Goal: Task Accomplishment & Management: Manage account settings

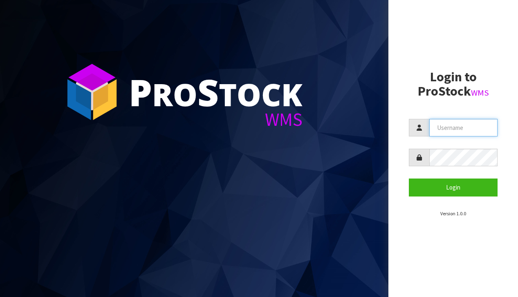
type input "[EMAIL_ADDRESS][DOMAIN_NAME]"
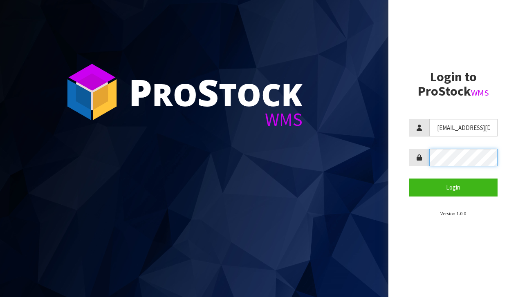
click at [453, 187] on button "Login" at bounding box center [453, 188] width 89 height 18
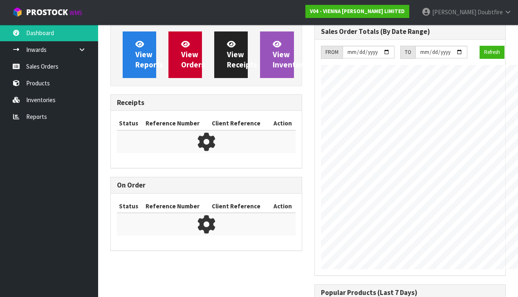
scroll to position [536, 204]
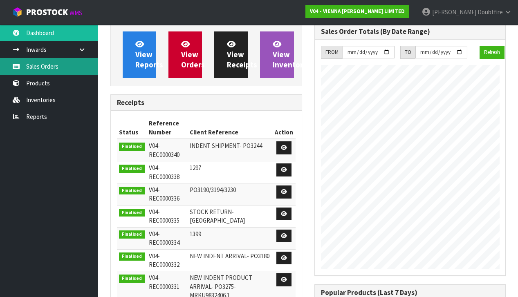
click at [46, 70] on link "Sales Orders" at bounding box center [49, 66] width 98 height 17
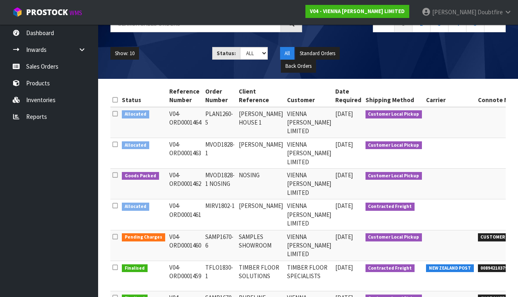
scroll to position [77, 0]
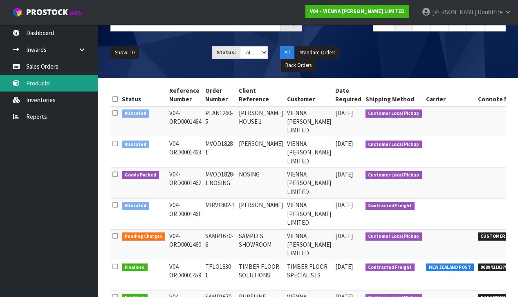
click at [45, 84] on link "Products" at bounding box center [49, 83] width 98 height 17
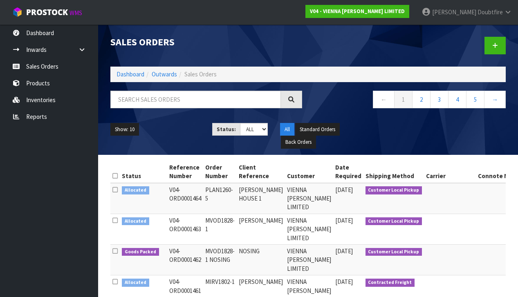
scroll to position [0, 0]
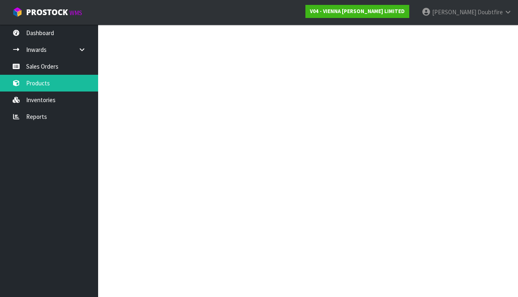
click at [121, 102] on div at bounding box center [206, 96] width 204 height 24
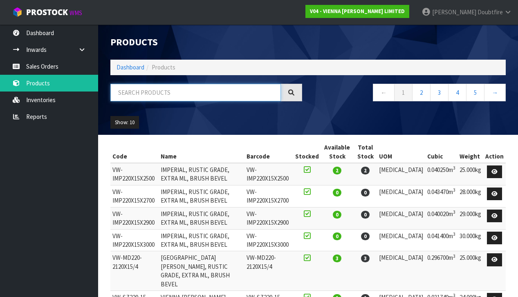
click at [124, 95] on input "text" at bounding box center [195, 93] width 171 height 18
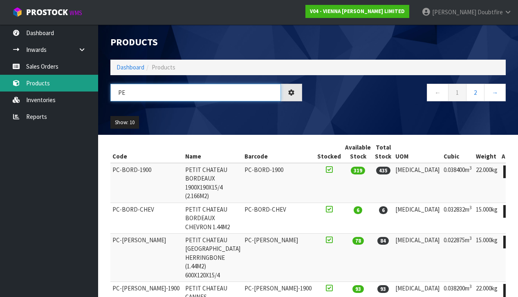
type input "P"
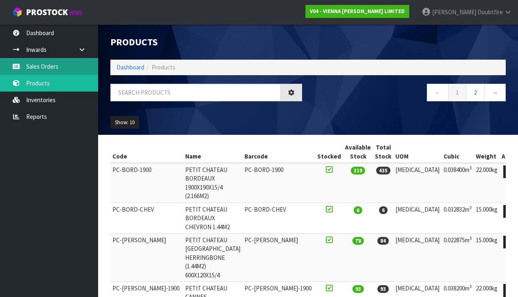
click at [37, 64] on link "Sales Orders" at bounding box center [49, 66] width 98 height 17
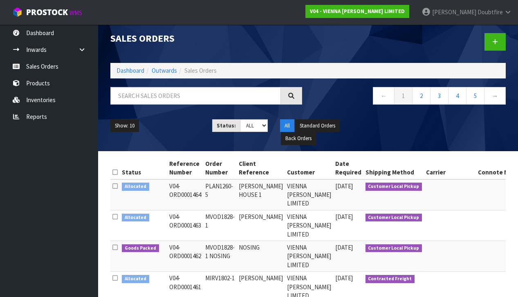
scroll to position [6, 0]
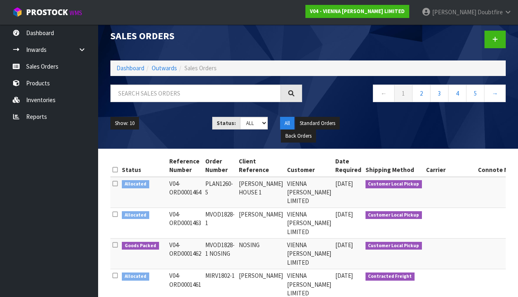
click at [266, 256] on td "NOSING" at bounding box center [261, 254] width 48 height 31
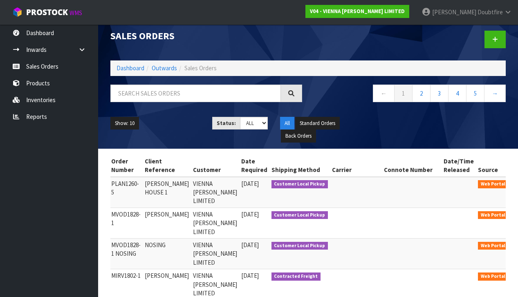
scroll to position [0, 93]
click at [518, 245] on icon at bounding box center [522, 247] width 6 height 5
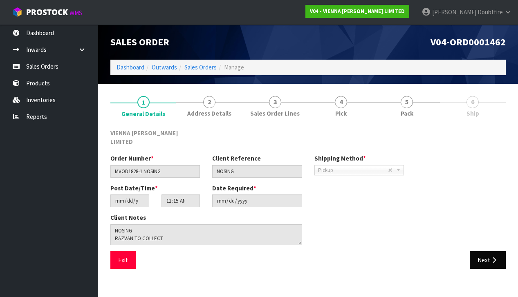
click at [491, 257] on icon "button" at bounding box center [494, 260] width 8 height 6
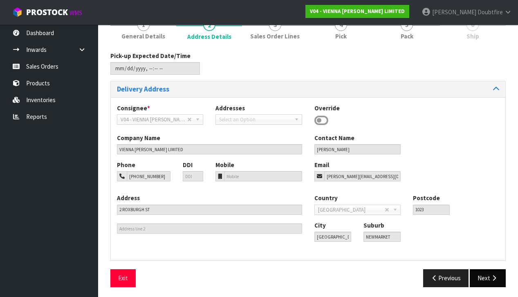
scroll to position [77, 0]
click at [491, 270] on button "Next" at bounding box center [488, 279] width 36 height 18
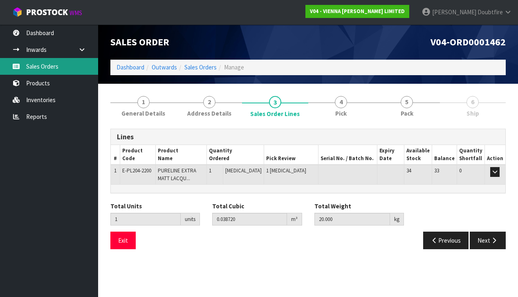
click at [40, 66] on link "Sales Orders" at bounding box center [49, 66] width 98 height 17
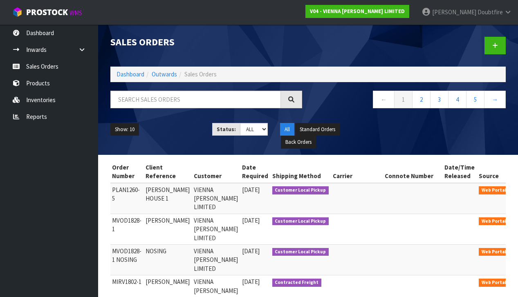
scroll to position [0, 0]
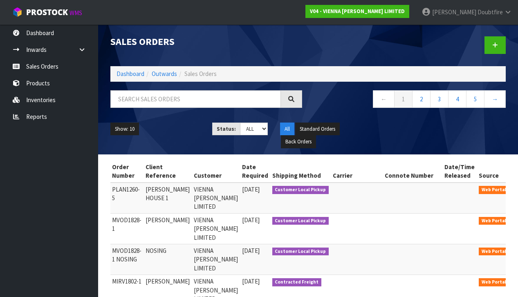
click at [518, 222] on icon at bounding box center [522, 222] width 6 height 5
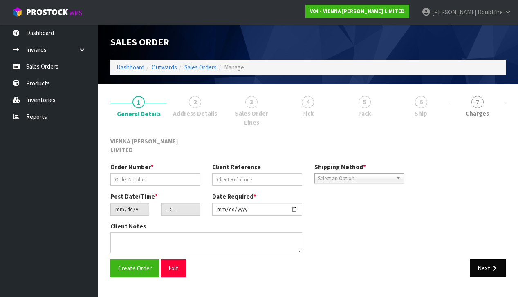
type input "MVOD1828-1"
type input "[PERSON_NAME]"
type input "[DATE]"
type input "11:16:00.000"
type input "[DATE]"
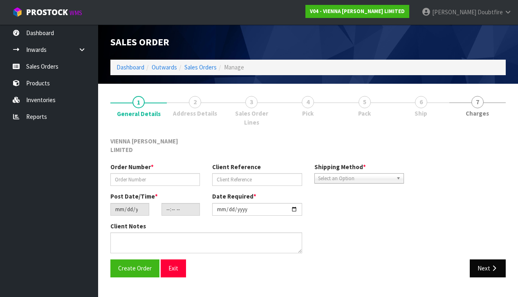
type textarea "[PERSON_NAME]"
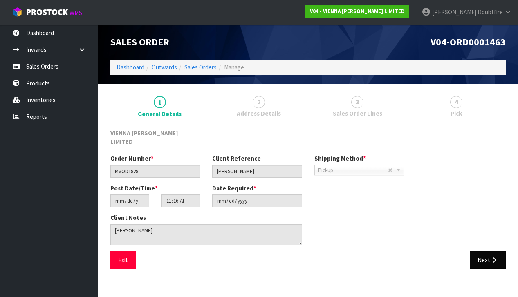
click at [489, 251] on button "Next" at bounding box center [488, 260] width 36 height 18
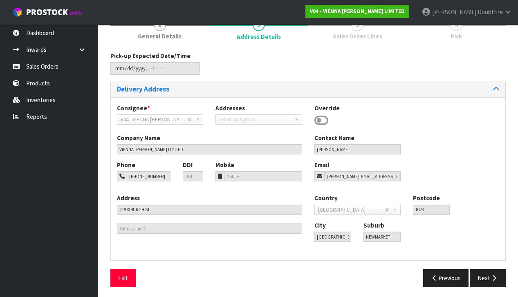
click at [489, 260] on div "Pick-up Expected Date/Time Delivery Address Consignee * 000001.BAY MECHANICS - …" at bounding box center [307, 173] width 395 height 242
click at [486, 270] on button "Next" at bounding box center [488, 279] width 36 height 18
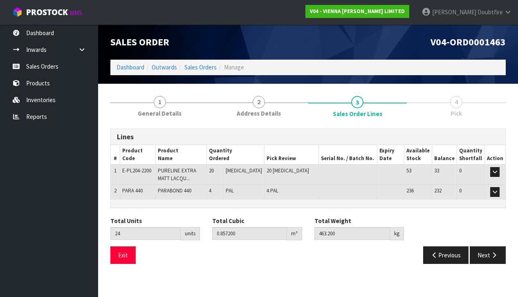
scroll to position [0, 0]
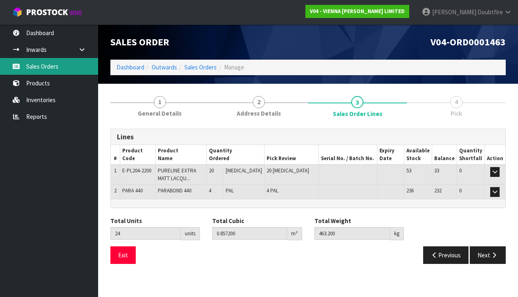
click at [45, 68] on link "Sales Orders" at bounding box center [49, 66] width 98 height 17
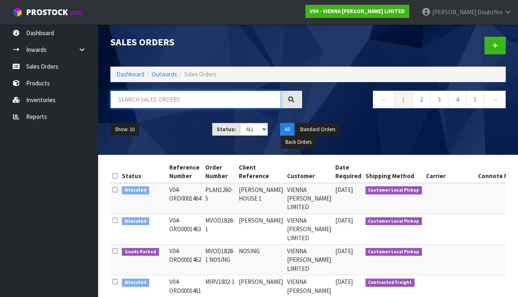
click at [164, 102] on input "text" at bounding box center [195, 100] width 171 height 18
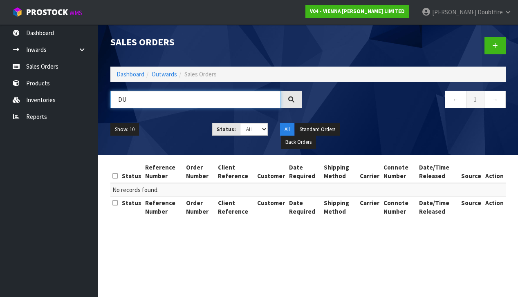
type input "D"
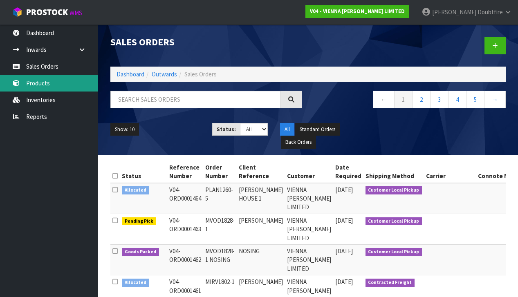
click at [50, 86] on link "Products" at bounding box center [49, 83] width 98 height 17
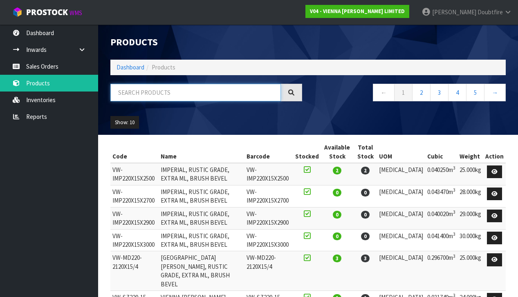
click at [134, 97] on input "text" at bounding box center [195, 93] width 171 height 18
type input "CONDE"
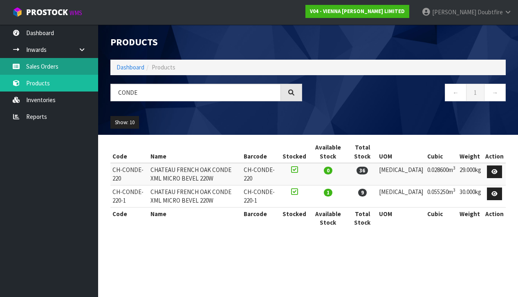
click at [34, 65] on link "Sales Orders" at bounding box center [49, 66] width 98 height 17
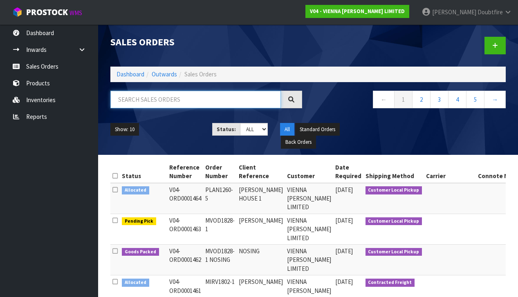
click at [137, 100] on input "text" at bounding box center [195, 100] width 171 height 18
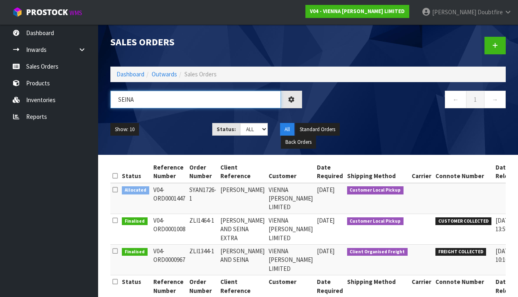
type input "SEINA"
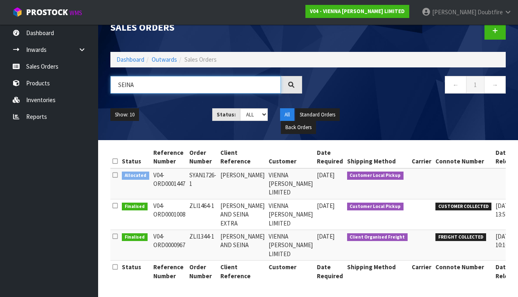
scroll to position [0, 29]
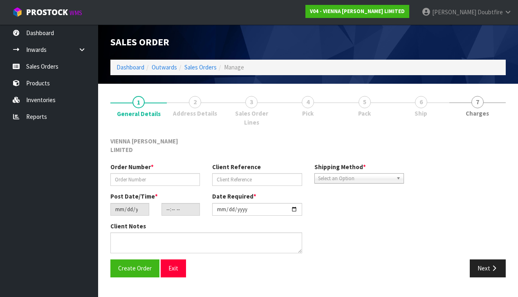
type input "SYAN1726-1"
type input "[PERSON_NAME]"
type input "[DATE]"
type input "15:16:00.000"
type input "[DATE]"
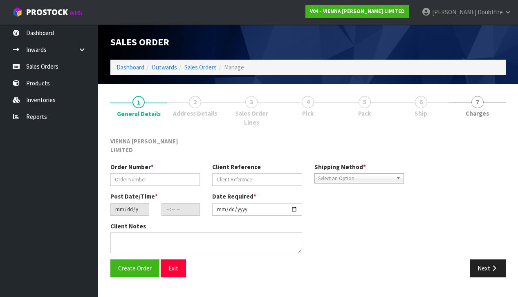
type textarea "[PERSON_NAME] [PERSON_NAME] DRIVE"
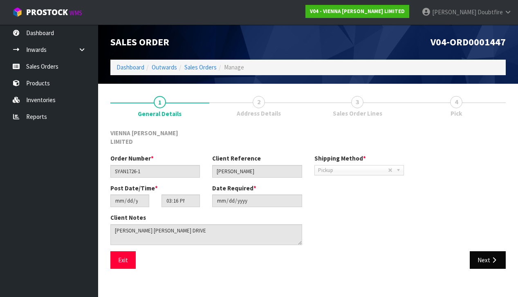
click at [488, 251] on button "Next" at bounding box center [488, 260] width 36 height 18
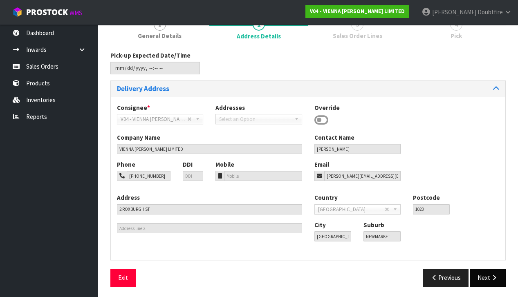
scroll to position [77, 0]
click at [486, 272] on button "Next" at bounding box center [488, 278] width 36 height 18
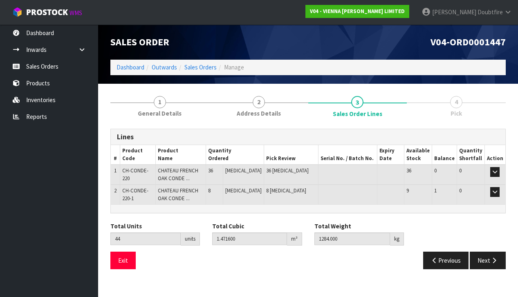
scroll to position [0, 0]
click at [495, 190] on icon "button" at bounding box center [495, 191] width 4 height 5
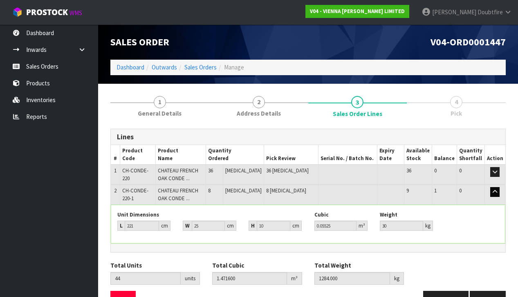
click at [495, 190] on icon "button" at bounding box center [495, 191] width 4 height 5
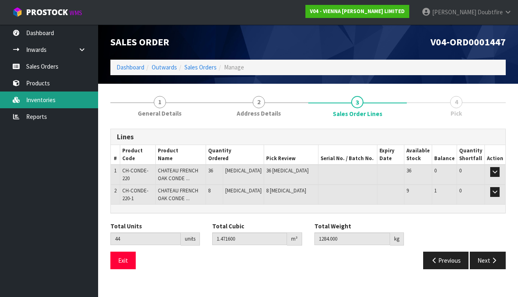
click at [41, 101] on link "Inventories" at bounding box center [49, 100] width 98 height 17
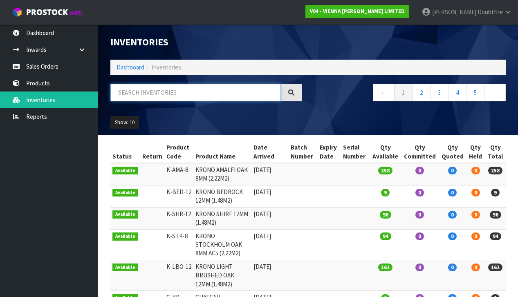
click at [123, 95] on input "text" at bounding box center [195, 93] width 171 height 18
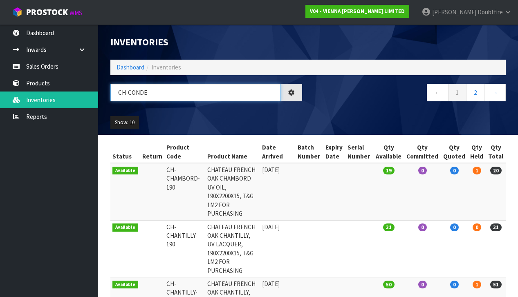
type input "CH-CONDE"
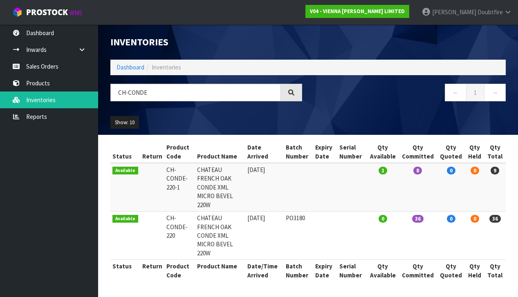
click at [239, 170] on td "CHATEAU FRENCH OAK CONDE XML MICRO BEVEL 220W" at bounding box center [220, 187] width 50 height 49
click at [496, 171] on span "9" at bounding box center [495, 171] width 9 height 8
click at [498, 171] on span "9" at bounding box center [495, 171] width 9 height 8
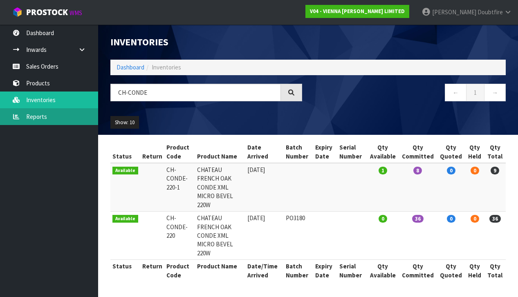
click at [34, 118] on link "Reports" at bounding box center [49, 116] width 98 height 17
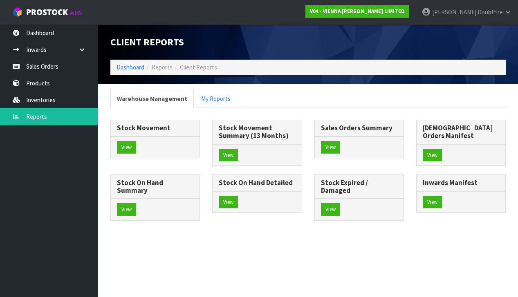
scroll to position [0, 0]
click at [127, 144] on button "View" at bounding box center [126, 147] width 19 height 13
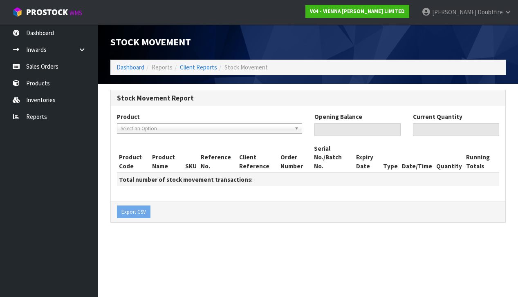
click at [284, 128] on span "Select an Option" at bounding box center [206, 129] width 171 height 10
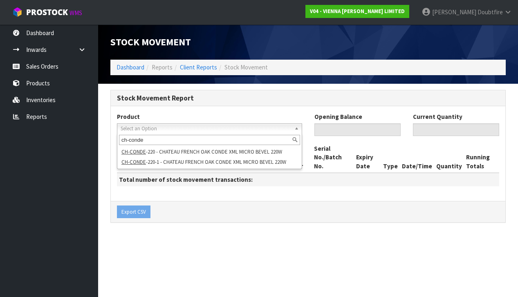
type input "ch-conde"
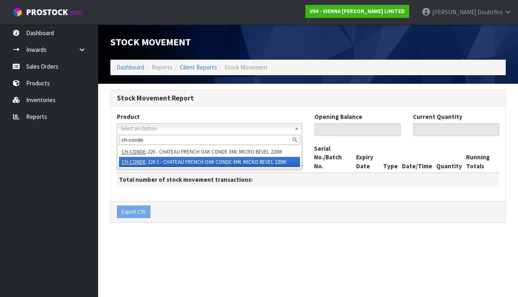
click at [163, 164] on li "CH-CONDE -220-1 - CHATEAU FRENCH OAK CONDE XML MICRO BEVEL 220W" at bounding box center [209, 162] width 181 height 10
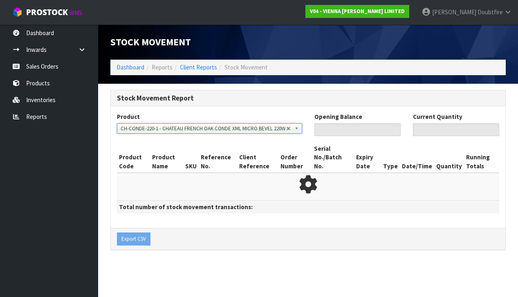
type input "0"
type input "9"
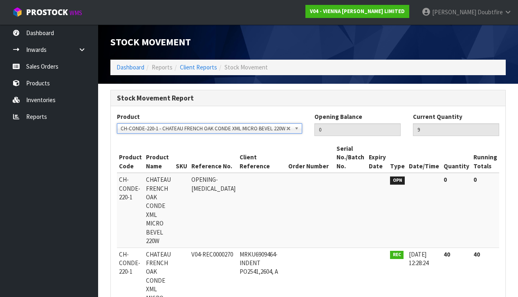
click at [129, 251] on span "CH-CONDE-220-1" at bounding box center [129, 263] width 21 height 25
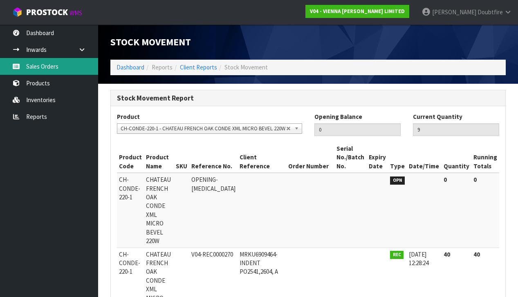
click at [48, 72] on link "Sales Orders" at bounding box center [49, 66] width 98 height 17
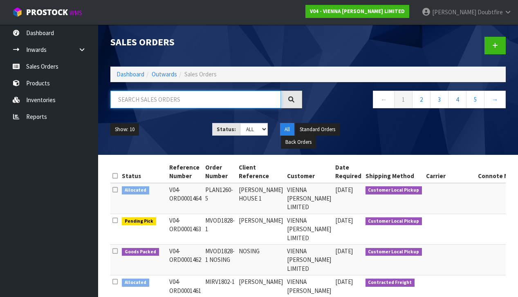
click at [136, 103] on input "text" at bounding box center [195, 100] width 171 height 18
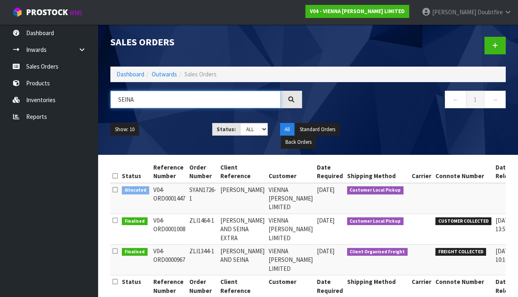
type input "SEINA"
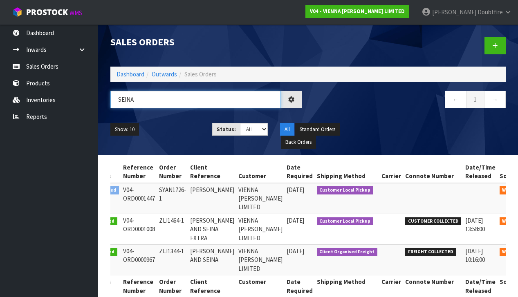
scroll to position [0, 29]
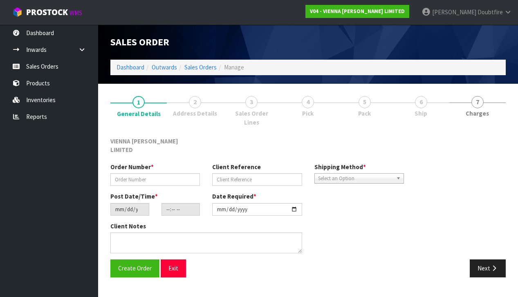
scroll to position [0, 0]
type input "SYAN1726-1"
type input "[PERSON_NAME]"
type input "[DATE]"
type input "15:16:00.000"
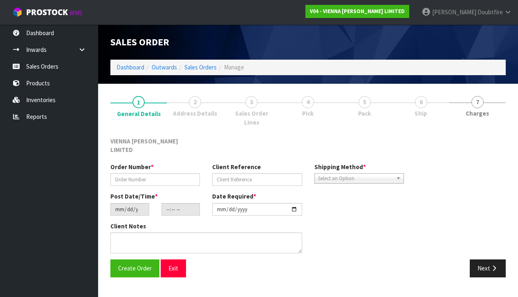
type input "[DATE]"
type textarea "[PERSON_NAME] [PERSON_NAME] DRIVE"
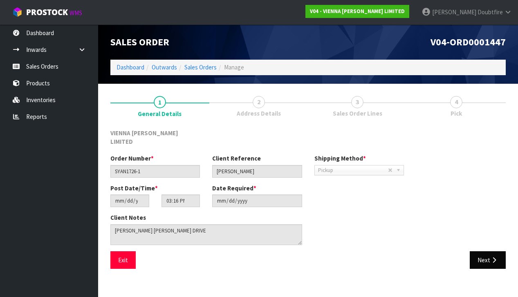
click at [487, 252] on button "Next" at bounding box center [488, 260] width 36 height 18
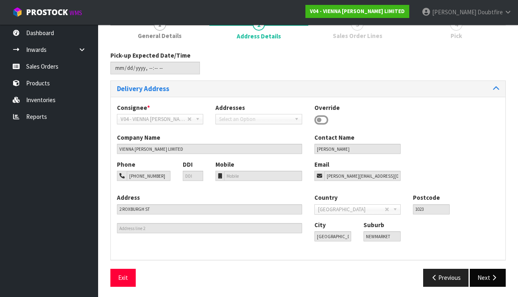
scroll to position [77, 0]
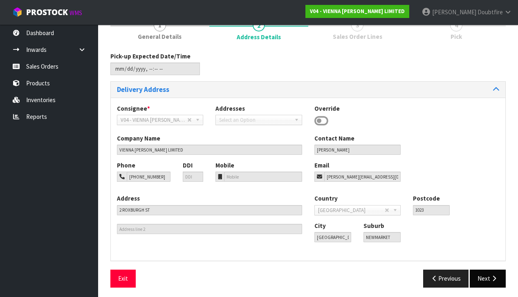
click at [482, 276] on button "Next" at bounding box center [488, 279] width 36 height 18
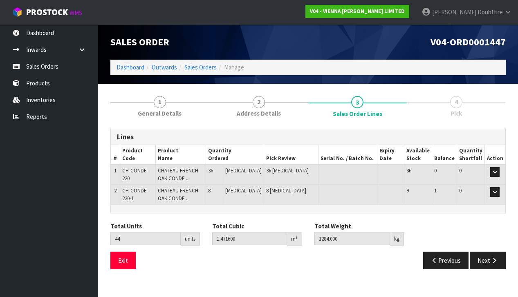
scroll to position [0, 0]
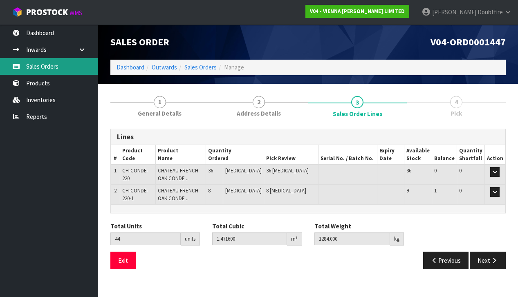
click at [38, 68] on link "Sales Orders" at bounding box center [49, 66] width 98 height 17
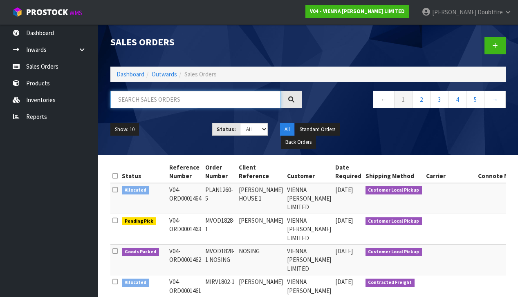
click at [141, 100] on input "text" at bounding box center [195, 100] width 171 height 18
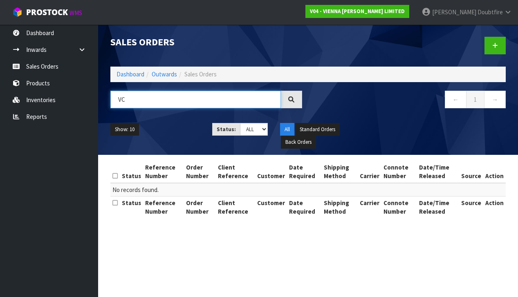
type input "V"
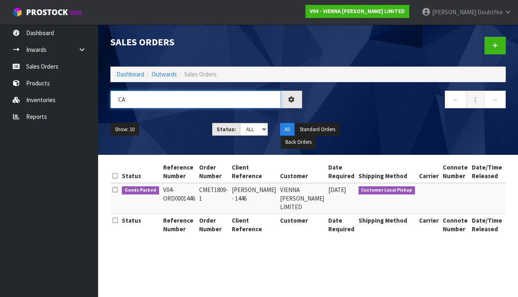
type input "C"
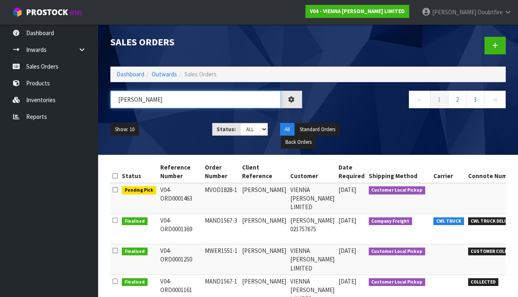
type input "[PERSON_NAME]"
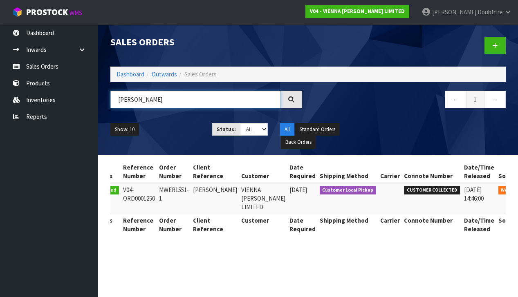
scroll to position [0, 28]
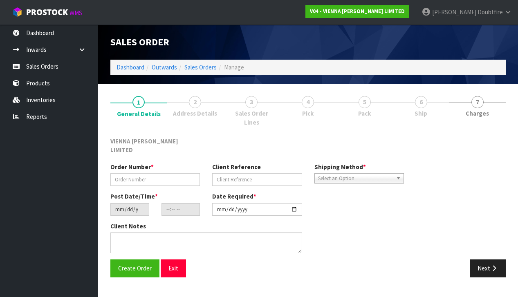
scroll to position [0, 0]
type input "MWER1551-1"
type input "[PERSON_NAME]"
type input "[DATE]"
type input "15:39:00.000"
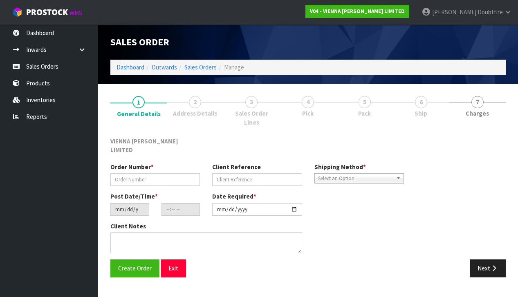
type input "[DATE]"
type textarea "[PERSON_NAME] THIS ORDER HAS BEEN DELAYED UNTIL [DATE], TBC."
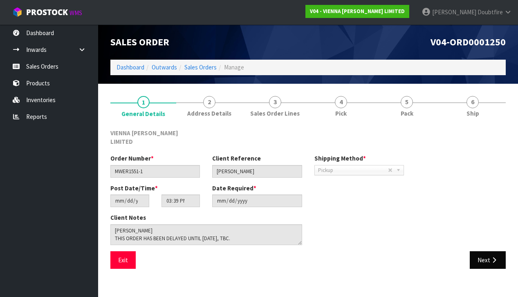
click at [483, 251] on button "Next" at bounding box center [488, 260] width 36 height 18
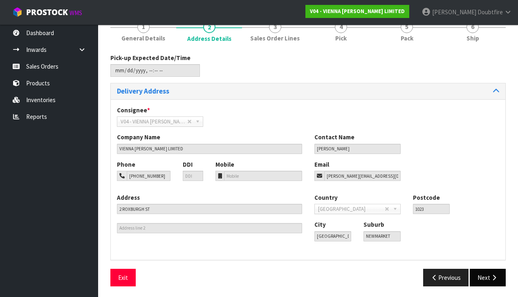
scroll to position [75, 0]
drag, startPoint x: 487, startPoint y: 279, endPoint x: 466, endPoint y: 269, distance: 23.8
click at [487, 279] on button "Next" at bounding box center [488, 278] width 36 height 18
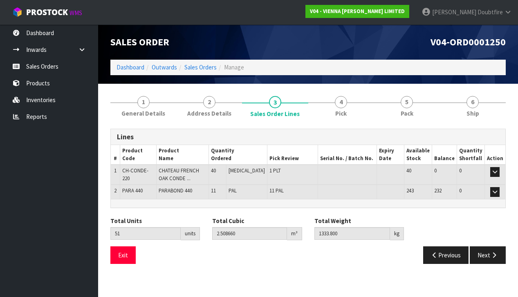
scroll to position [0, 0]
